Goal: Task Accomplishment & Management: Use online tool/utility

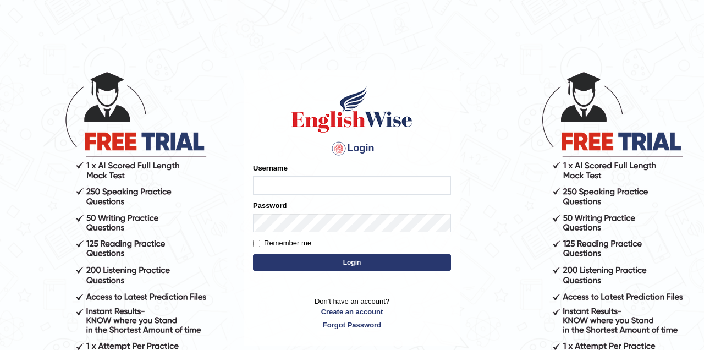
click at [287, 183] on input "Username" at bounding box center [352, 185] width 198 height 19
click at [287, 189] on input "Username" at bounding box center [352, 185] width 198 height 19
click at [285, 189] on input "Username" at bounding box center [352, 185] width 198 height 19
click at [288, 184] on input "Username" at bounding box center [352, 185] width 198 height 19
type input "Jade0806"
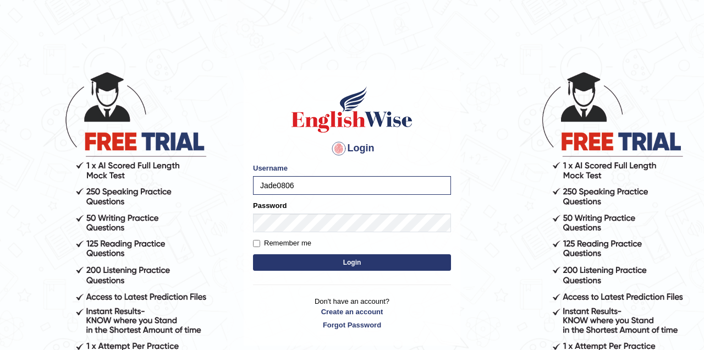
click at [324, 262] on button "Login" at bounding box center [352, 262] width 198 height 16
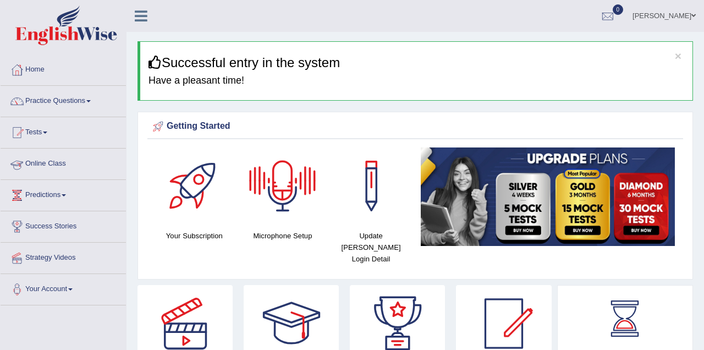
click at [53, 165] on link "Online Class" at bounding box center [63, 161] width 125 height 27
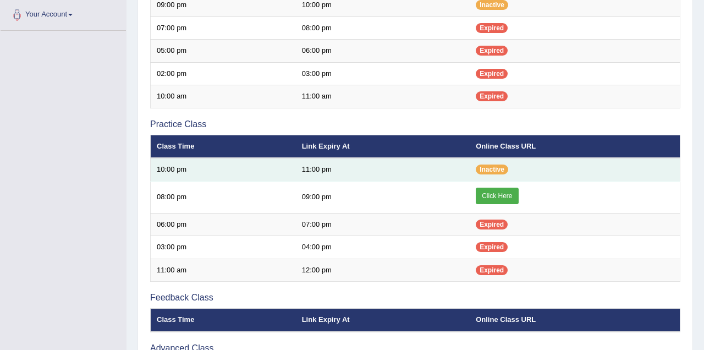
scroll to position [275, 0]
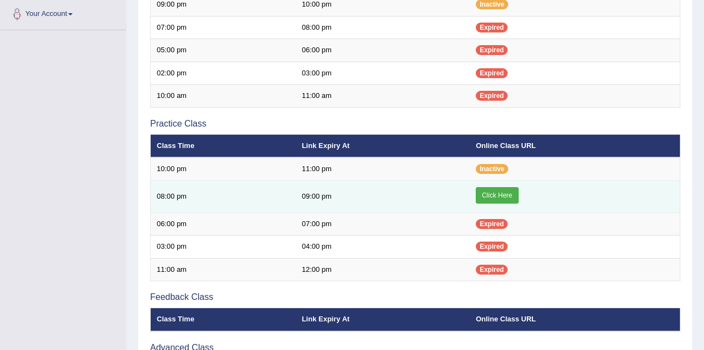
click at [495, 195] on link "Click Here" at bounding box center [497, 195] width 42 height 16
